Goal: Information Seeking & Learning: Learn about a topic

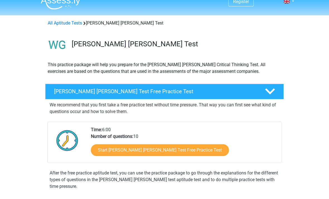
scroll to position [9, 0]
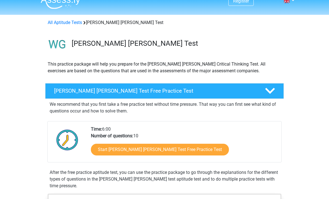
click at [159, 153] on link "Start [PERSON_NAME] [PERSON_NAME] Test Free Practice Test" at bounding box center [160, 150] width 138 height 12
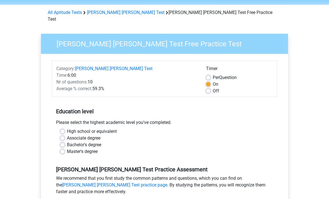
scroll to position [21, 0]
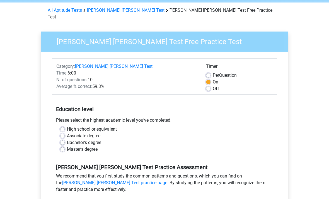
click at [67, 126] on label "High school or equivalent" at bounding box center [92, 129] width 50 height 7
click at [61, 126] on input "High school or equivalent" at bounding box center [62, 129] width 4 height 6
radio input "true"
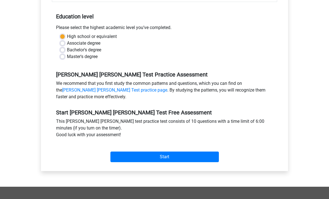
scroll to position [113, 0]
click at [187, 160] on div "Category: [PERSON_NAME] [PERSON_NAME] Test Time: 6:00 Nr of questions: 10 Avera…" at bounding box center [164, 65] width 239 height 212
click at [180, 152] on input "Start" at bounding box center [165, 157] width 109 height 11
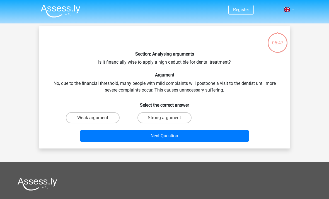
click at [168, 120] on input "Strong argument" at bounding box center [167, 120] width 4 height 4
radio input "true"
click at [184, 140] on button "Next Question" at bounding box center [164, 136] width 169 height 12
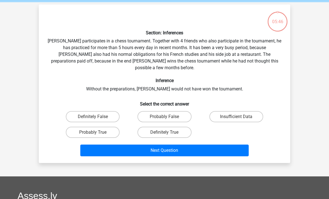
scroll to position [26, 0]
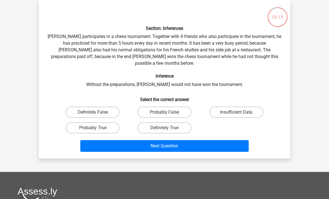
click at [118, 122] on label "Probably True" at bounding box center [93, 127] width 54 height 11
click at [97, 128] on input "Probably True" at bounding box center [95, 130] width 4 height 4
radio input "true"
click at [164, 145] on button "Next Question" at bounding box center [164, 146] width 169 height 12
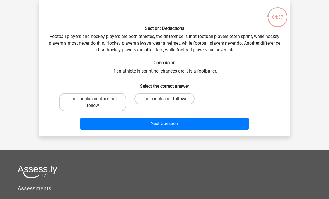
click at [178, 102] on label "The conclusion follows" at bounding box center [165, 98] width 60 height 11
click at [168, 102] on input "The conclusion follows" at bounding box center [167, 101] width 4 height 4
radio input "true"
click at [181, 128] on button "Next Question" at bounding box center [164, 124] width 169 height 12
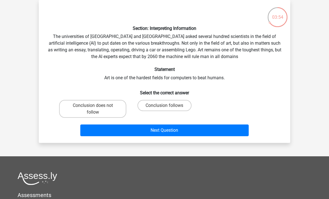
click at [152, 105] on label "Conclusion follows" at bounding box center [165, 105] width 54 height 11
click at [165, 106] on input "Conclusion follows" at bounding box center [167, 108] width 4 height 4
radio input "true"
click at [156, 133] on button "Next Question" at bounding box center [164, 131] width 169 height 12
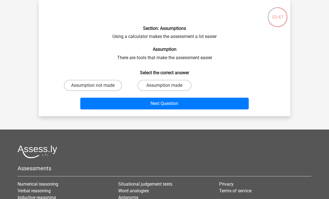
click at [159, 88] on label "Assumption made" at bounding box center [165, 85] width 54 height 11
click at [165, 88] on input "Assumption made" at bounding box center [167, 87] width 4 height 4
radio input "true"
click at [169, 109] on button "Next Question" at bounding box center [164, 104] width 169 height 12
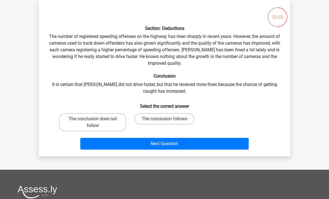
click at [109, 122] on label "The conclusion does not follow" at bounding box center [92, 122] width 67 height 18
click at [97, 122] on input "The conclusion does not follow" at bounding box center [95, 121] width 4 height 4
radio input "true"
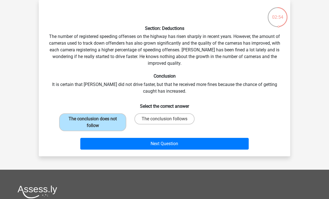
click at [161, 147] on button "Next Question" at bounding box center [164, 144] width 169 height 12
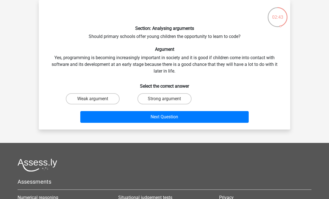
click at [176, 101] on label "Strong argument" at bounding box center [165, 98] width 54 height 11
click at [168, 101] on input "Strong argument" at bounding box center [167, 101] width 4 height 4
radio input "true"
click at [187, 120] on button "Next Question" at bounding box center [164, 117] width 169 height 12
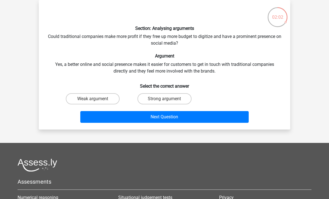
click at [106, 99] on label "Weak argument" at bounding box center [93, 98] width 54 height 11
click at [97, 99] on input "Weak argument" at bounding box center [95, 101] width 4 height 4
radio input "true"
click at [162, 120] on button "Next Question" at bounding box center [164, 117] width 169 height 12
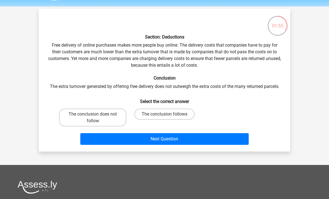
scroll to position [17, 0]
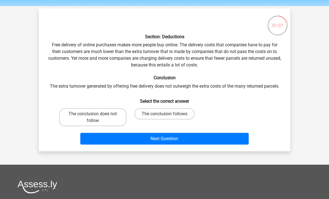
click at [98, 117] on label "The conclusion does not follow" at bounding box center [92, 117] width 67 height 18
click at [97, 117] on input "The conclusion does not follow" at bounding box center [95, 116] width 4 height 4
radio input "true"
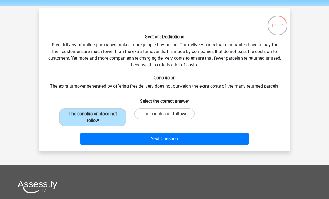
click at [175, 144] on button "Next Question" at bounding box center [164, 139] width 169 height 12
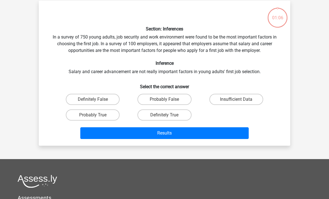
scroll to position [26, 0]
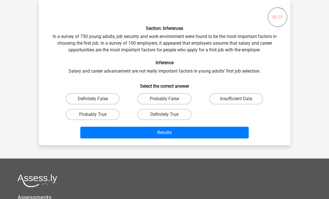
click at [165, 101] on input "Probably False" at bounding box center [167, 101] width 4 height 4
radio input "true"
click at [206, 134] on button "Results" at bounding box center [164, 133] width 169 height 12
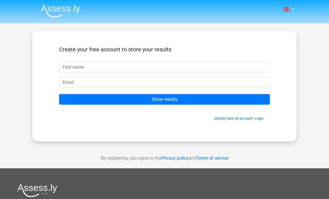
click at [158, 68] on input "text" at bounding box center [164, 67] width 211 height 11
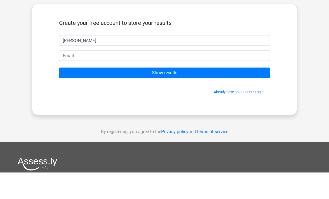
type input "Fiona"
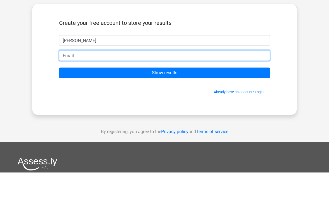
click at [240, 77] on input "email" at bounding box center [164, 82] width 211 height 11
type input "fadenby@gmail.com"
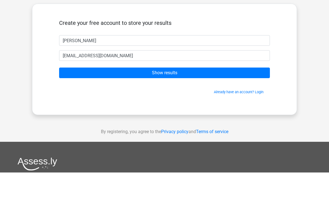
scroll to position [27, 0]
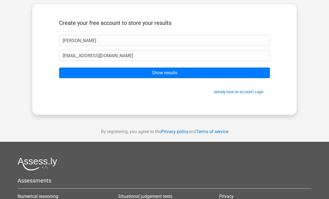
click at [227, 74] on input "Show results" at bounding box center [164, 73] width 211 height 11
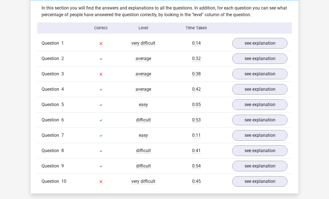
scroll to position [435, 0]
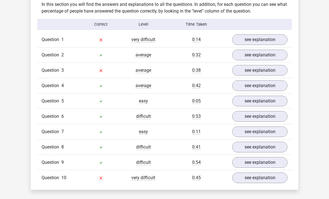
click at [274, 35] on link "see explanation" at bounding box center [260, 40] width 55 height 11
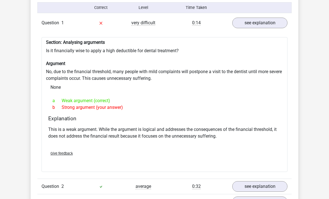
scroll to position [452, 0]
click at [250, 181] on link "see explanation" at bounding box center [260, 186] width 55 height 11
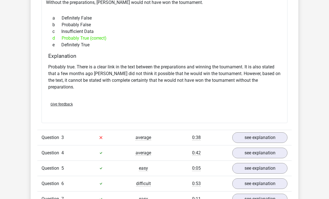
scroll to position [713, 0]
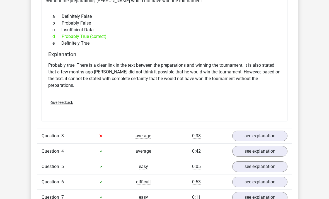
click at [282, 131] on link "see explanation" at bounding box center [260, 136] width 55 height 11
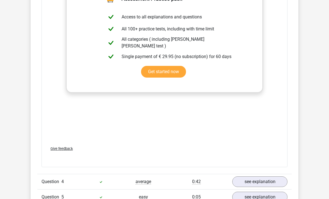
click at [282, 177] on link "see explanation" at bounding box center [260, 182] width 55 height 11
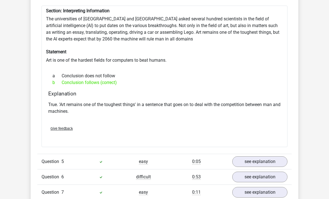
scroll to position [1189, 0]
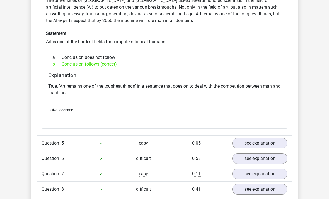
click at [280, 138] on link "see explanation" at bounding box center [260, 143] width 55 height 11
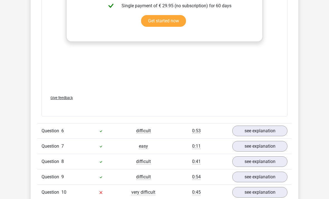
click at [287, 126] on div "see explanation" at bounding box center [260, 131] width 64 height 11
click at [277, 126] on link "see explanation" at bounding box center [260, 131] width 55 height 11
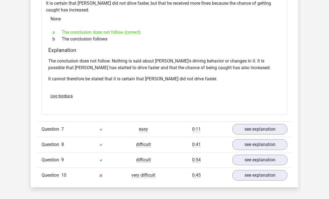
click at [272, 124] on link "see explanation" at bounding box center [260, 129] width 55 height 11
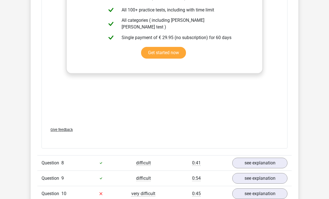
click at [278, 158] on link "see explanation" at bounding box center [260, 163] width 55 height 11
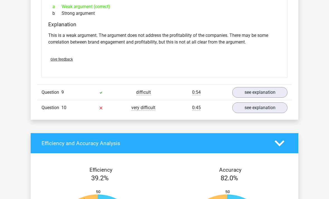
scroll to position [2223, 0]
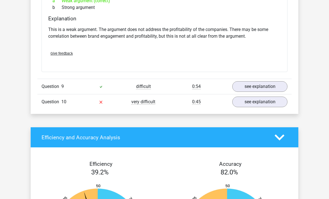
click at [276, 81] on link "see explanation" at bounding box center [260, 86] width 55 height 11
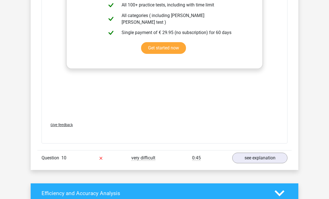
click at [272, 153] on link "see explanation" at bounding box center [260, 158] width 55 height 11
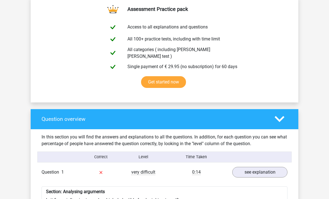
scroll to position [302, 0]
